Goal: Information Seeking & Learning: Learn about a topic

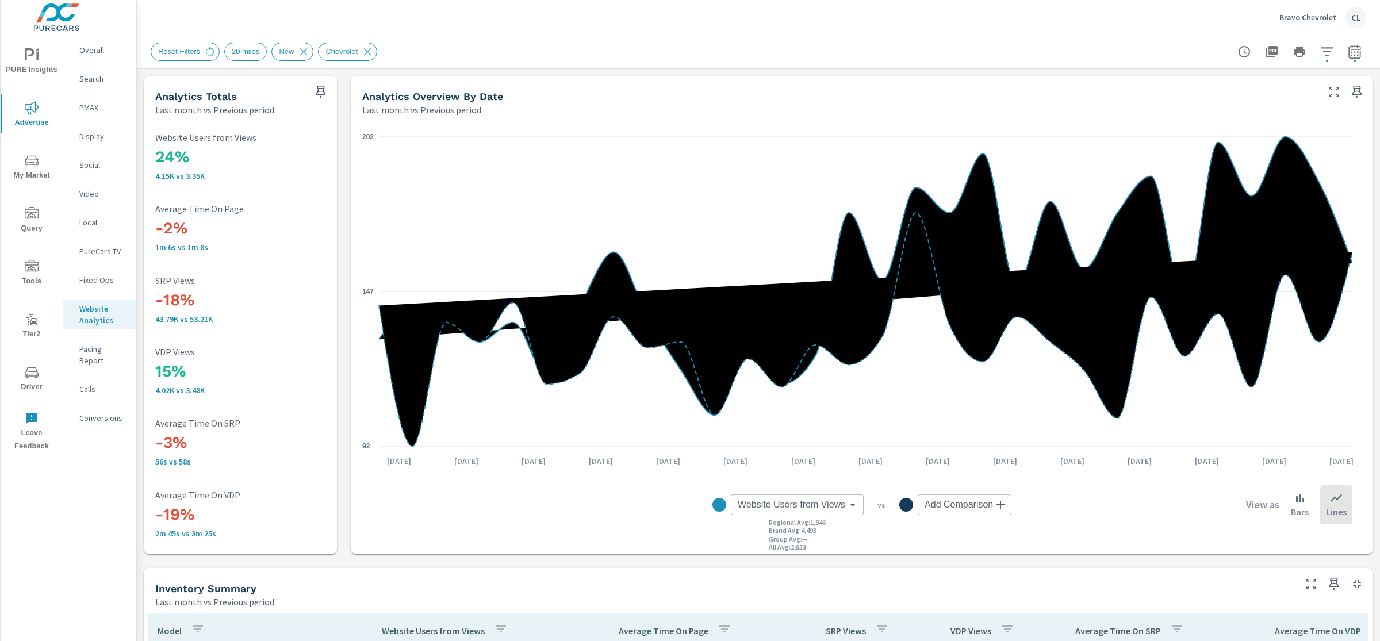
scroll to position [414, 0]
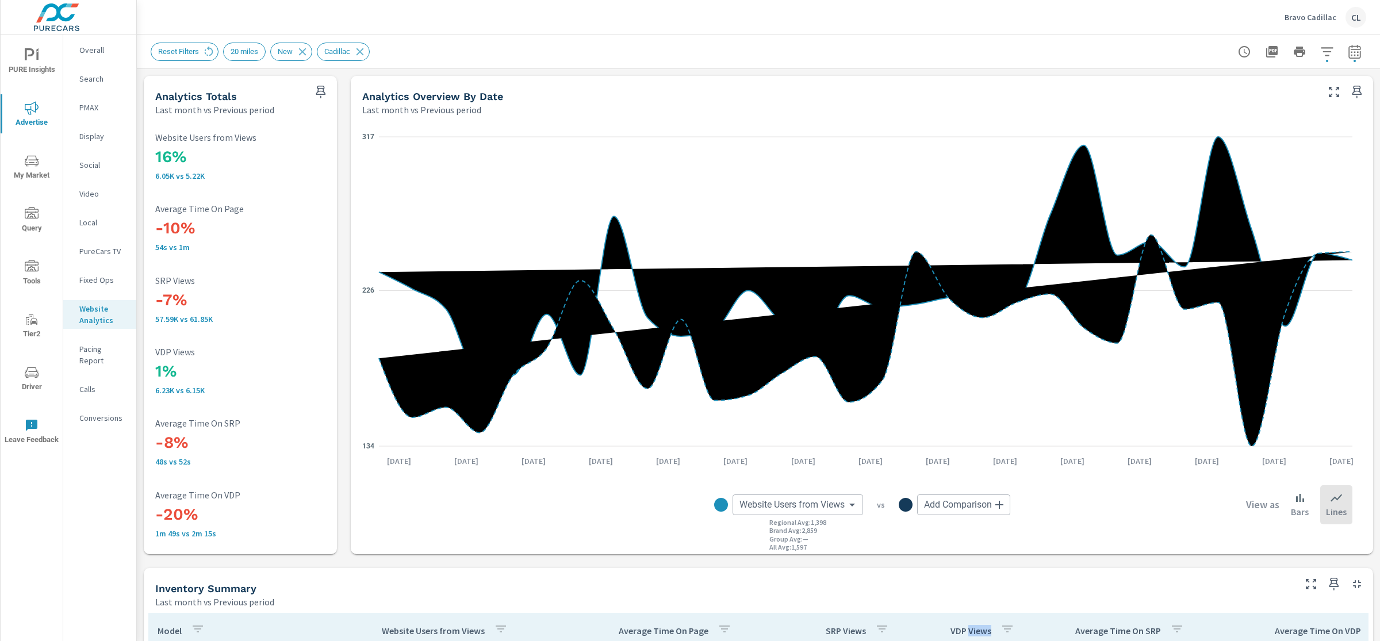
scroll to position [533, 0]
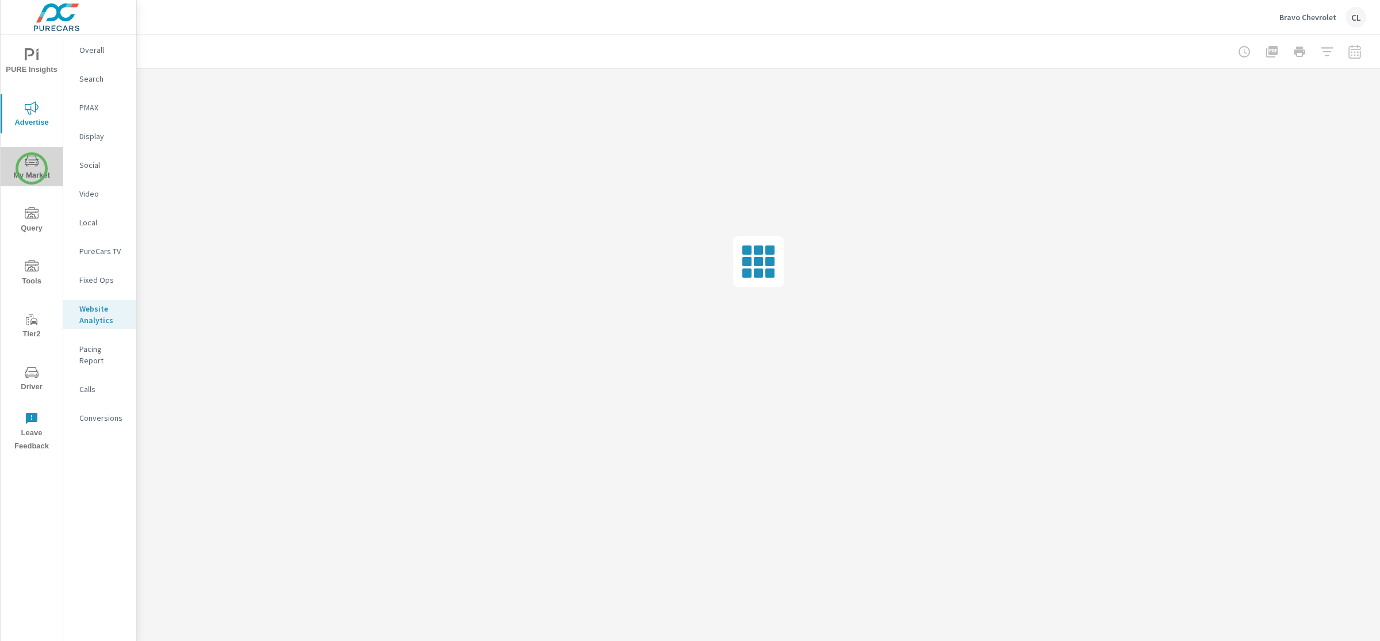
click at [32, 168] on span "My Market" at bounding box center [31, 168] width 55 height 28
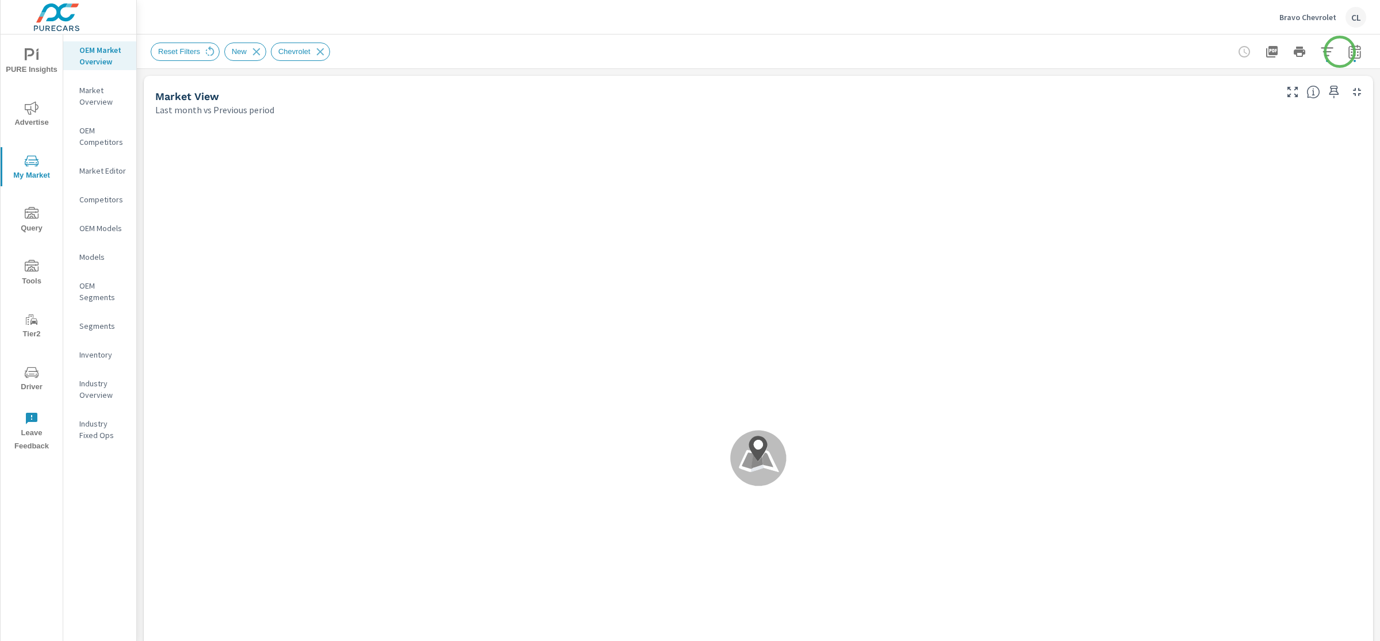
click at [1351, 52] on icon "button" at bounding box center [1354, 53] width 7 height 5
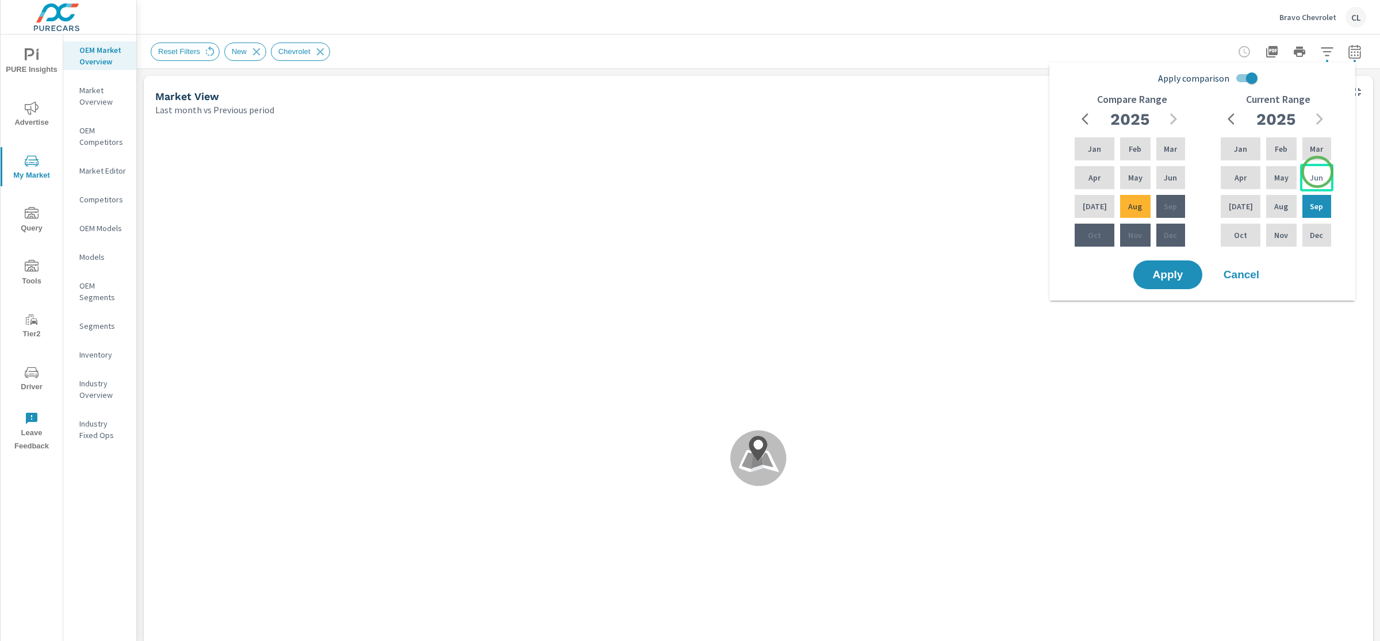
click at [1317, 172] on p "Jun" at bounding box center [1316, 178] width 13 height 12
click at [1282, 201] on div "Aug" at bounding box center [1281, 207] width 35 height 28
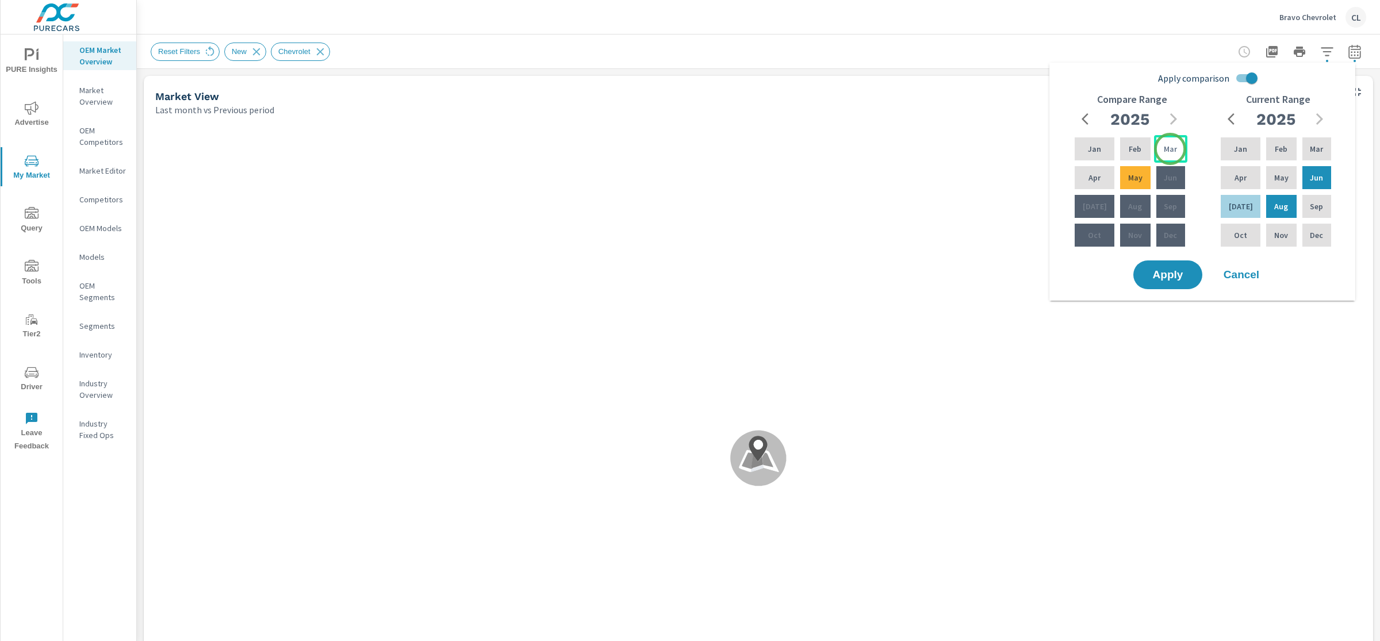
click at [1170, 149] on p "Mar" at bounding box center [1170, 149] width 13 height 12
click at [1118, 183] on div "May" at bounding box center [1135, 178] width 35 height 28
click at [1174, 289] on button "Apply" at bounding box center [1167, 275] width 71 height 30
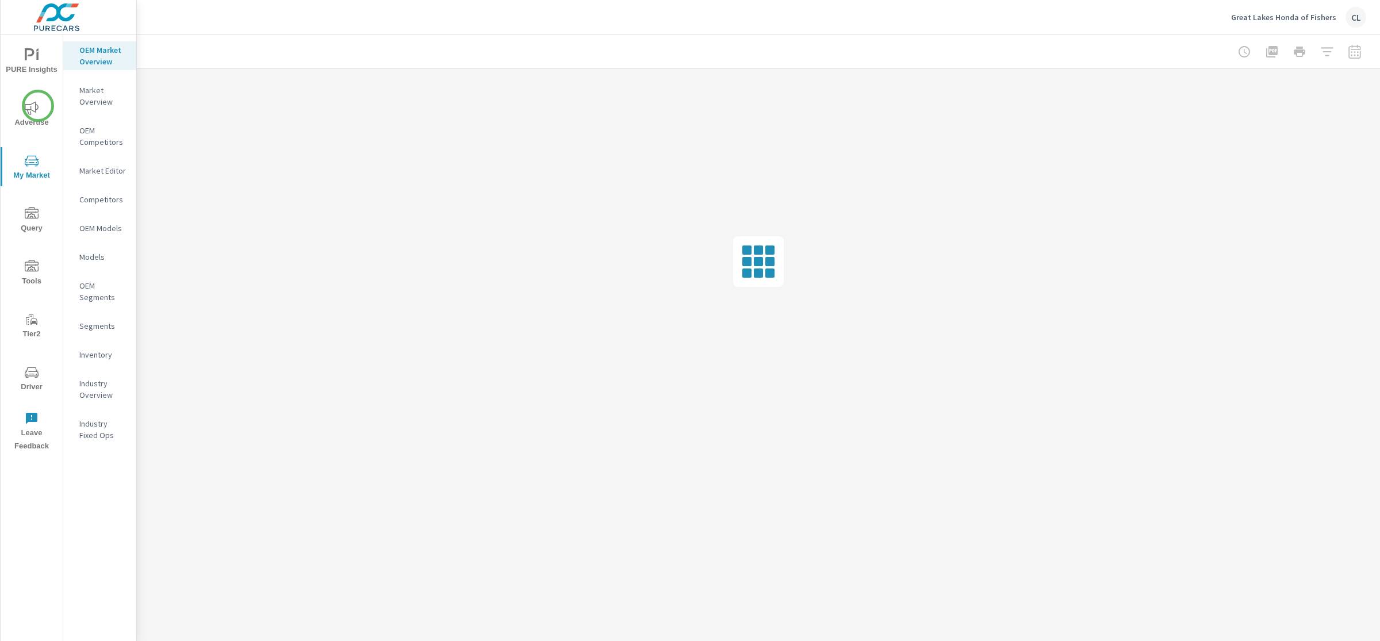
click at [37, 108] on icon "nav menu" at bounding box center [32, 107] width 14 height 13
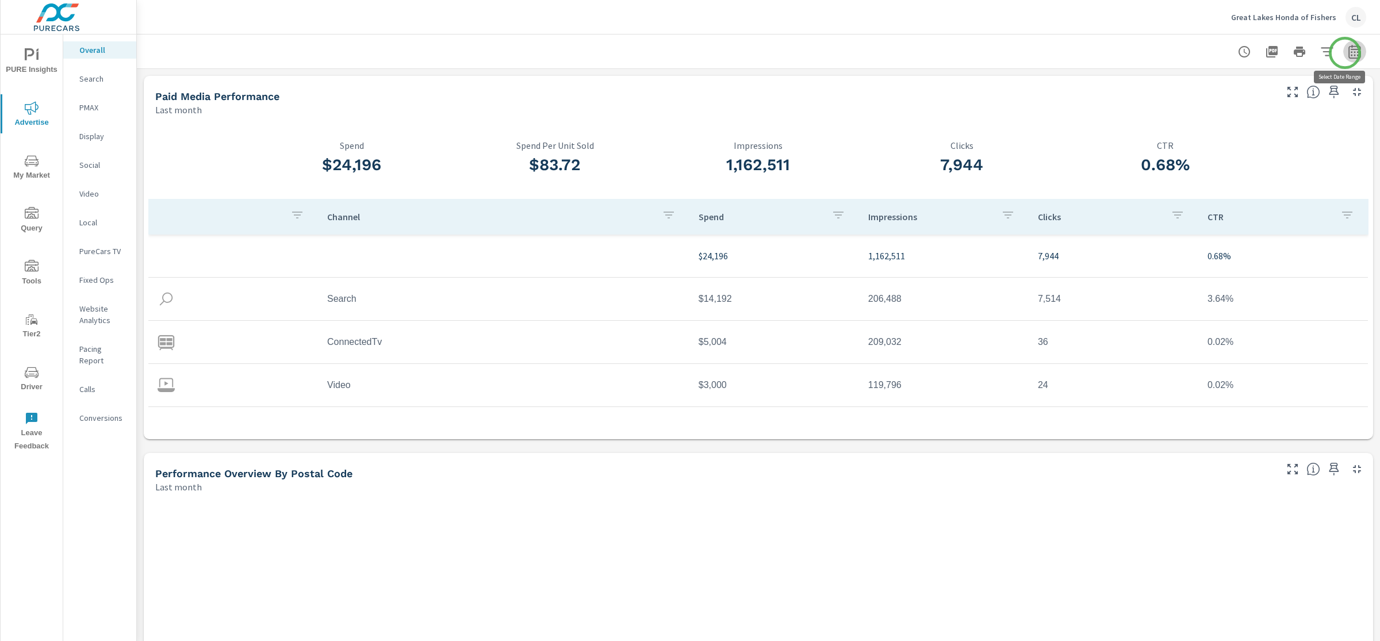
click at [1348, 53] on icon "button" at bounding box center [1355, 52] width 14 height 14
select select "Last month"
click at [1129, 43] on div at bounding box center [759, 52] width 1216 height 34
